Goal: Transaction & Acquisition: Purchase product/service

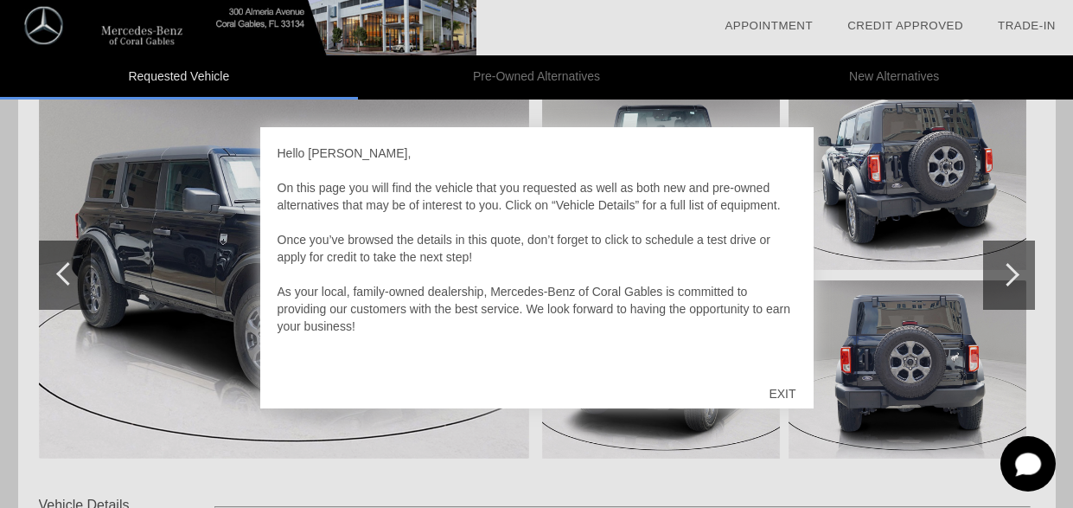
scroll to position [259, 0]
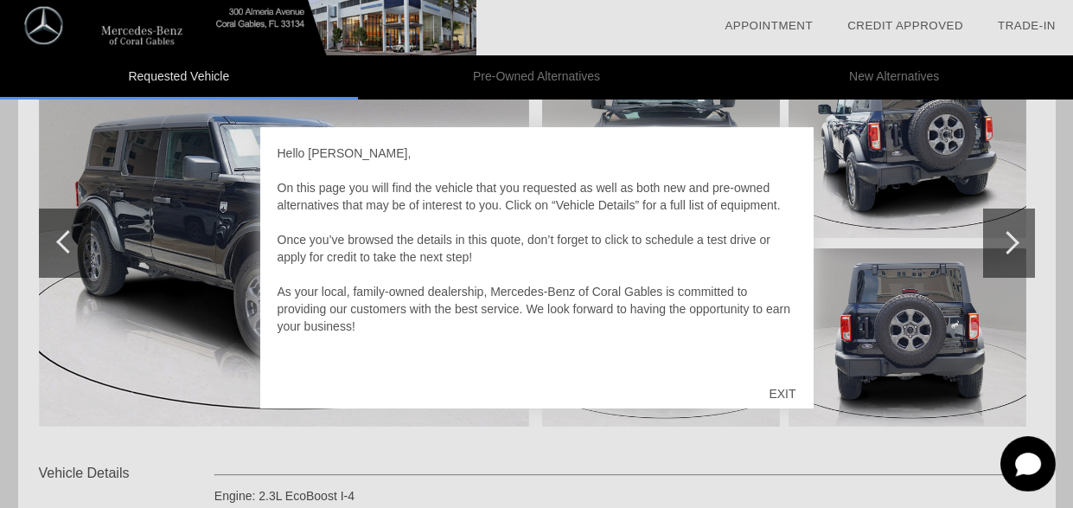
click at [785, 389] on div "EXIT" at bounding box center [782, 394] width 61 height 52
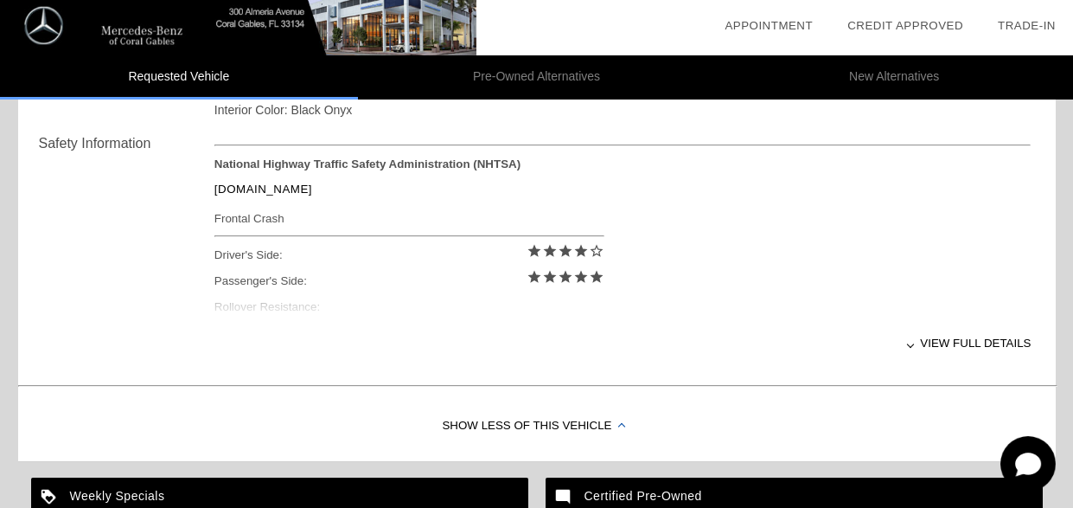
scroll to position [784, 0]
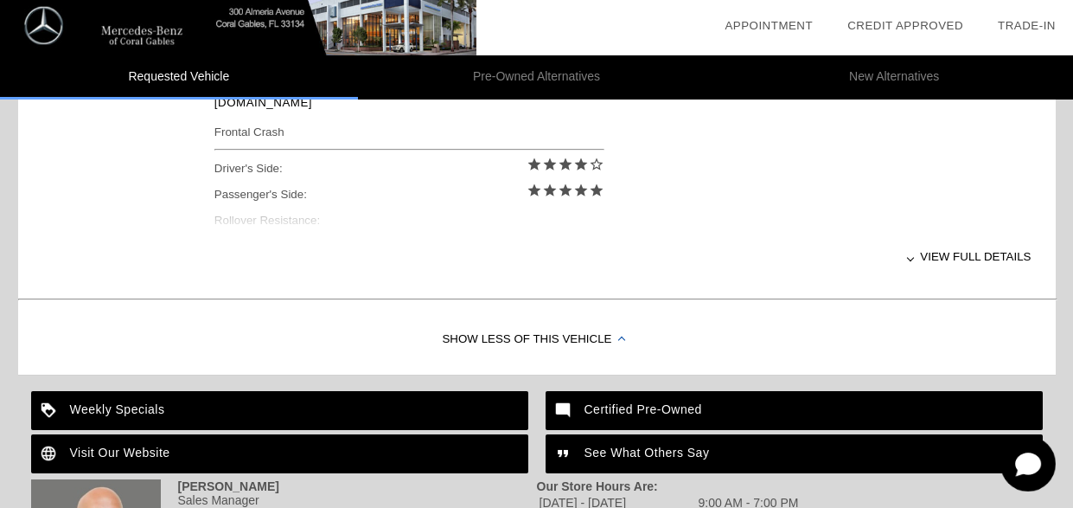
click at [654, 409] on div "Certified Pre-Owned" at bounding box center [794, 410] width 497 height 39
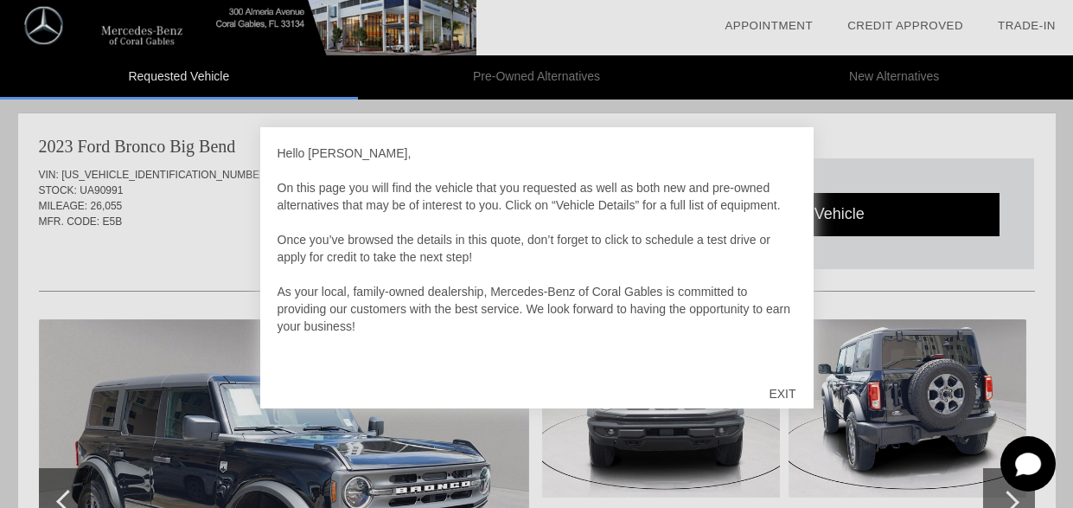
click at [781, 391] on div "EXIT" at bounding box center [782, 394] width 61 height 52
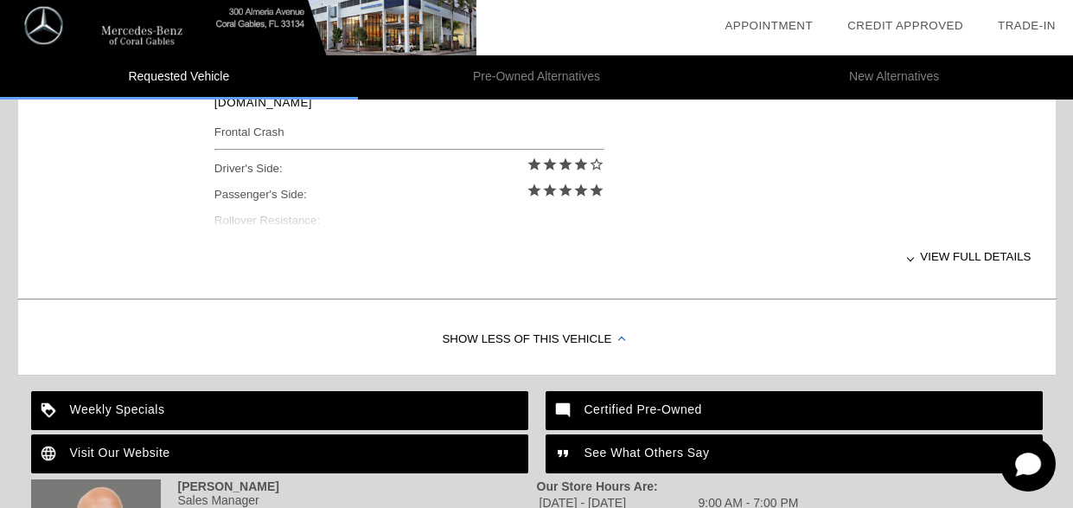
scroll to position [697, 0]
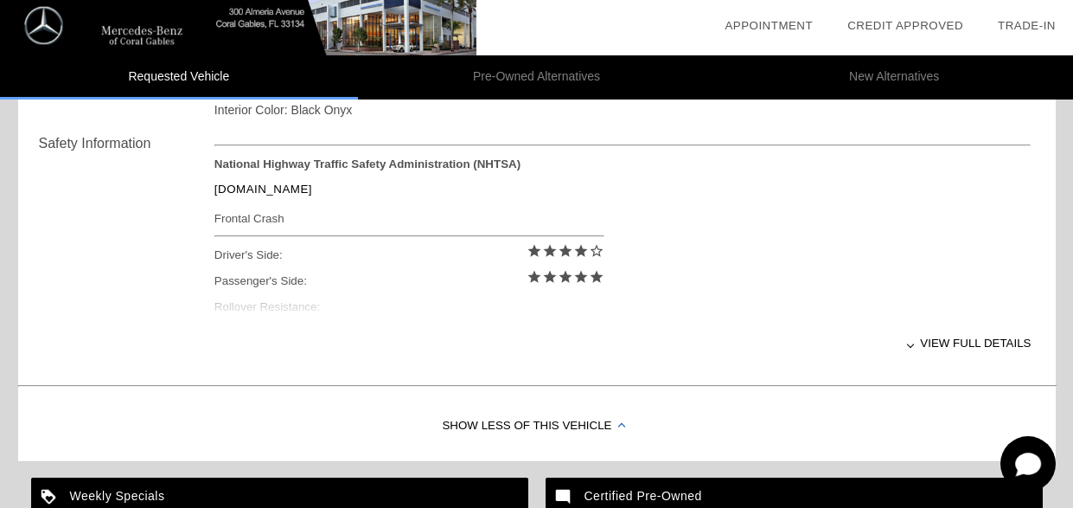
click at [971, 343] on div "View full details" at bounding box center [622, 343] width 817 height 42
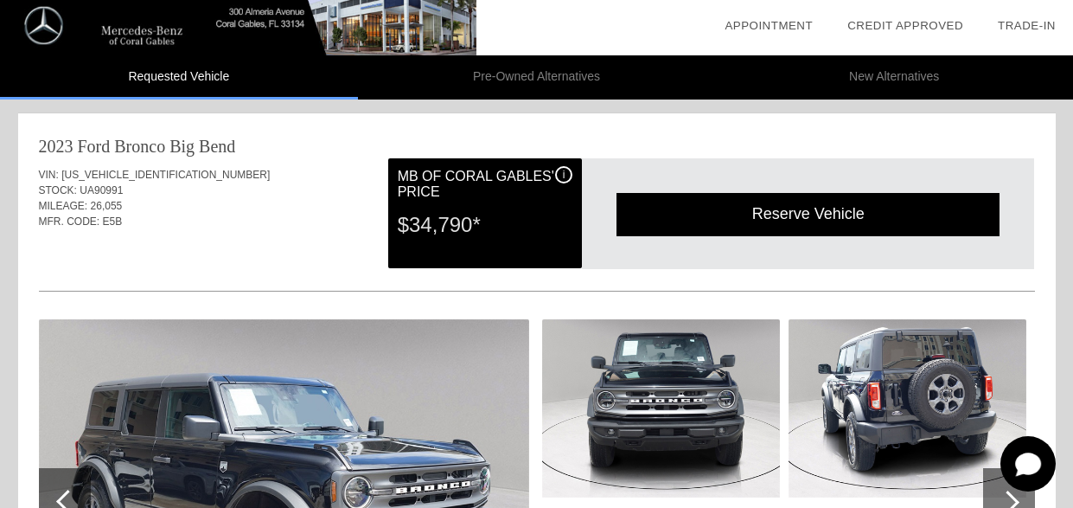
scroll to position [86, 0]
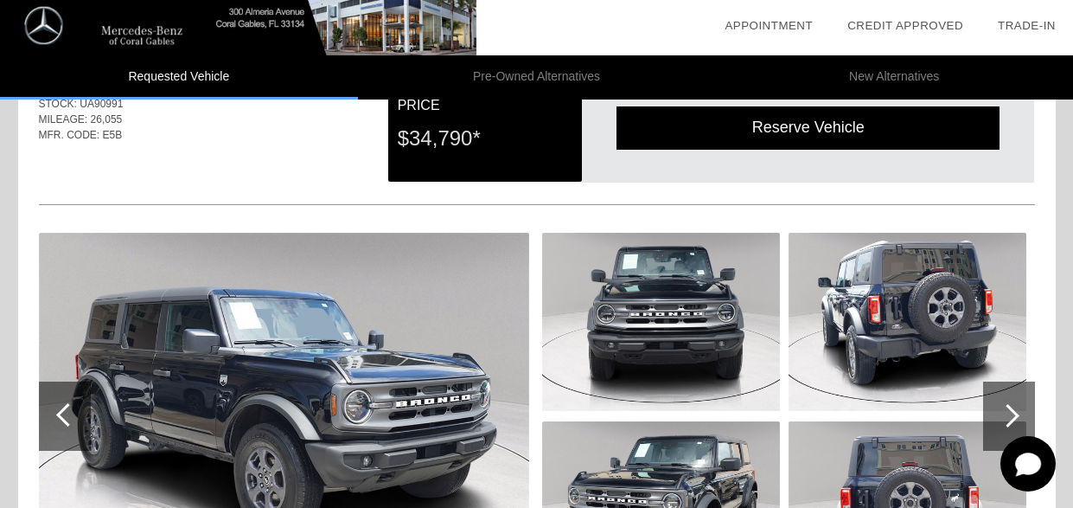
click at [1015, 413] on div at bounding box center [1007, 415] width 23 height 23
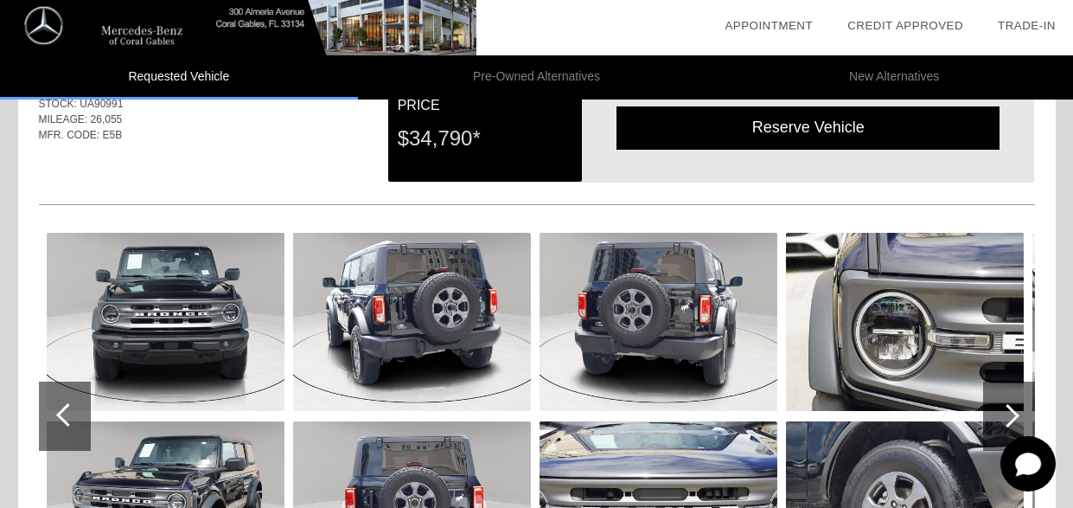
click at [1015, 413] on div at bounding box center [1007, 415] width 23 height 23
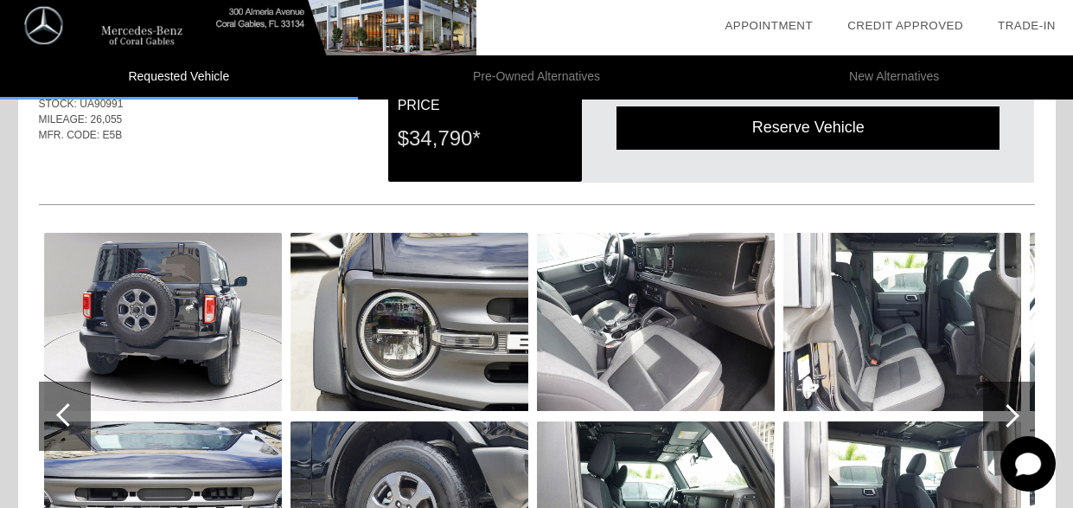
click at [1015, 413] on div at bounding box center [1007, 415] width 23 height 23
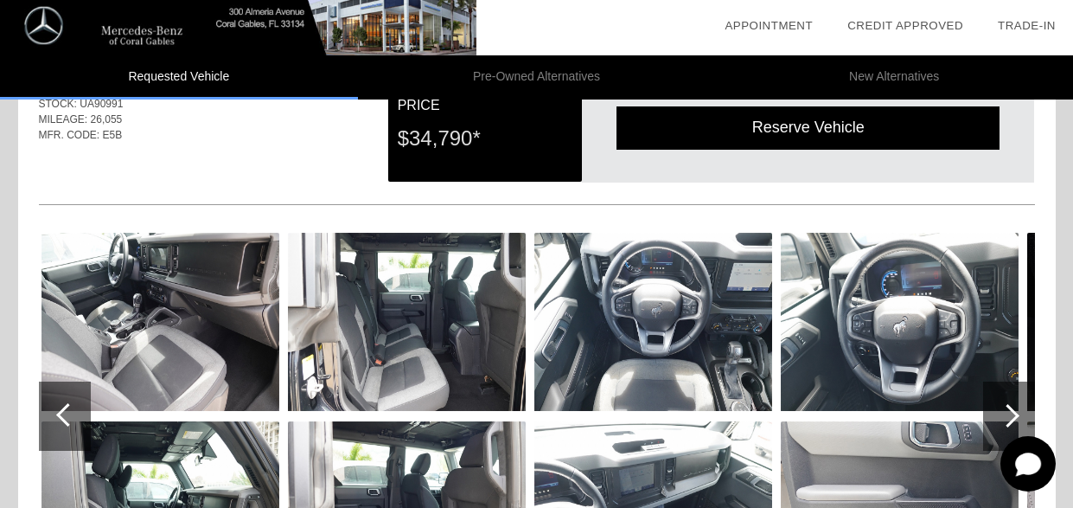
click at [1015, 413] on div at bounding box center [1007, 415] width 23 height 23
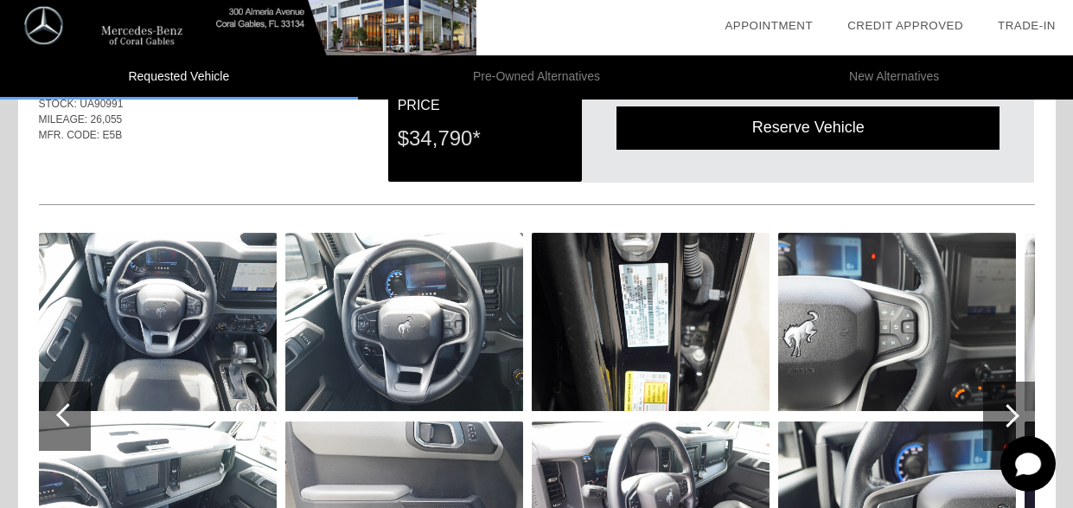
click at [1015, 413] on div at bounding box center [1007, 415] width 23 height 23
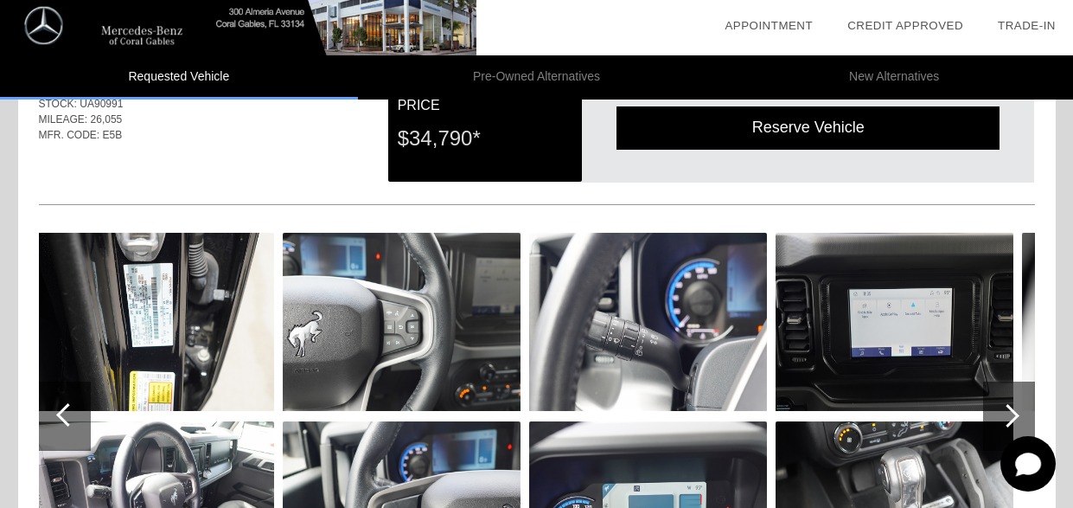
click at [1015, 413] on div at bounding box center [1007, 415] width 23 height 23
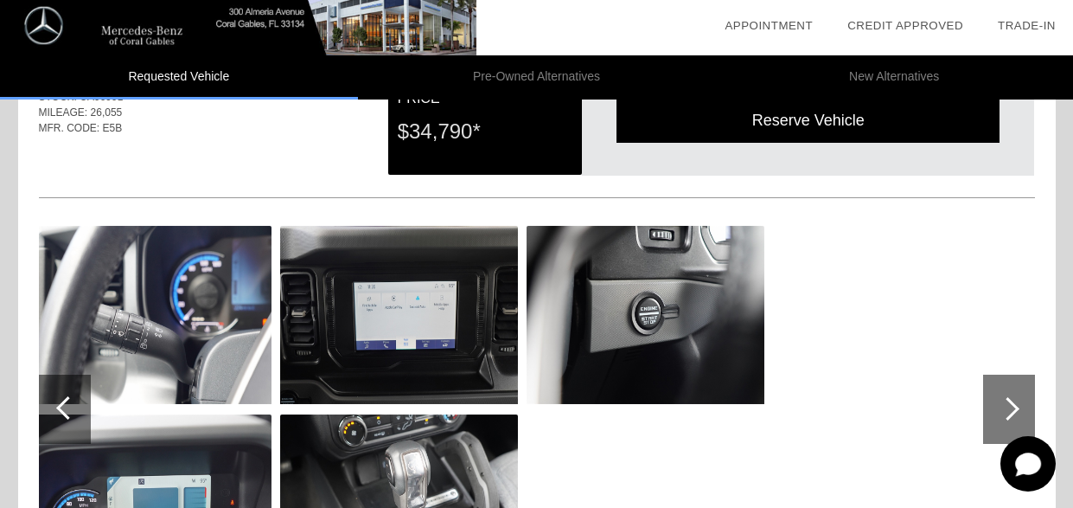
scroll to position [0, 0]
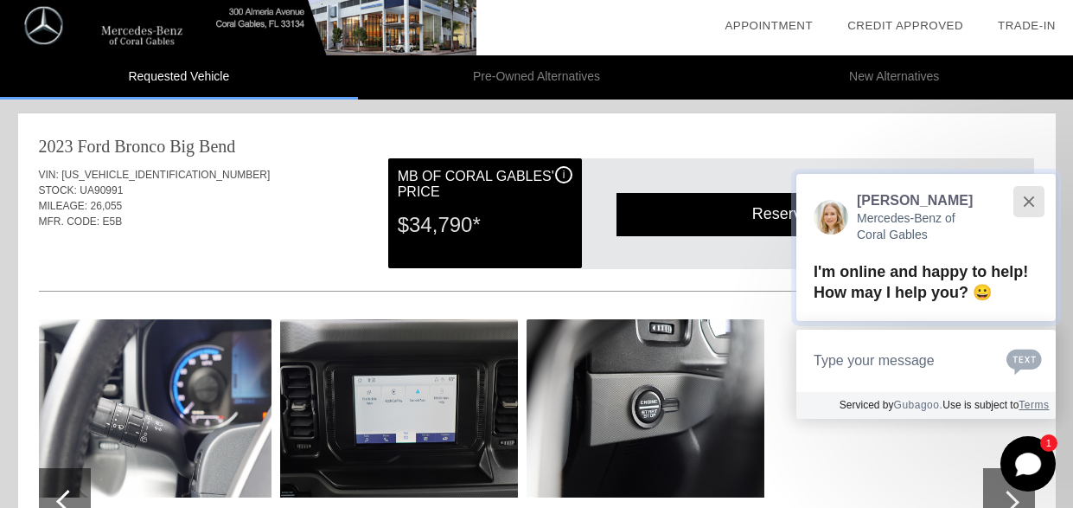
click at [1026, 202] on button "Close" at bounding box center [1028, 200] width 37 height 37
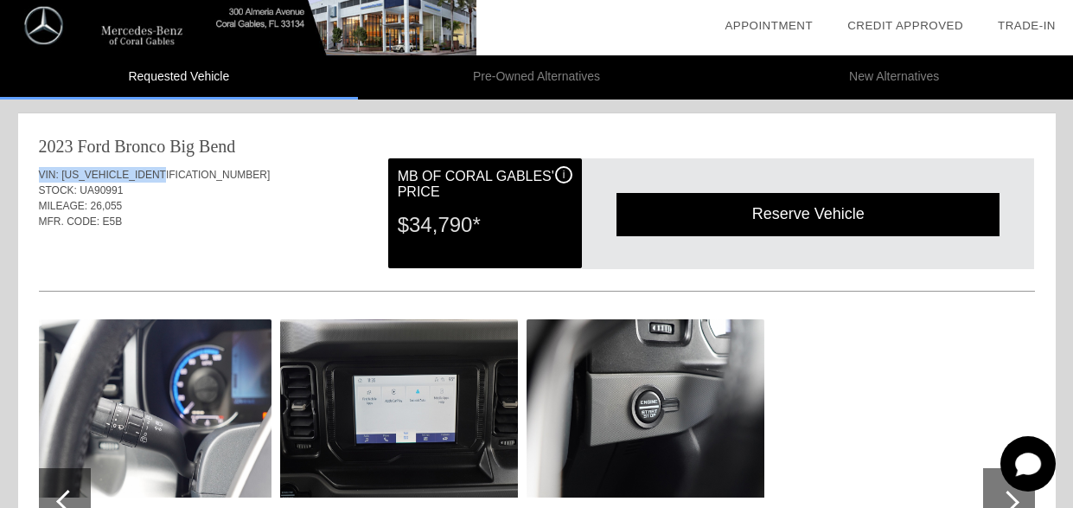
drag, startPoint x: 168, startPoint y: 174, endPoint x: 40, endPoint y: 169, distance: 128.1
click at [40, 169] on div "VIN: 1FMDE5BH8PLA90991" at bounding box center [537, 175] width 996 height 16
drag, startPoint x: 40, startPoint y: 169, endPoint x: 135, endPoint y: 170, distance: 95.2
copy div "VIN: 1FMDE5BH8PLA90991"
